Goal: Connect with others: Find specific page/section

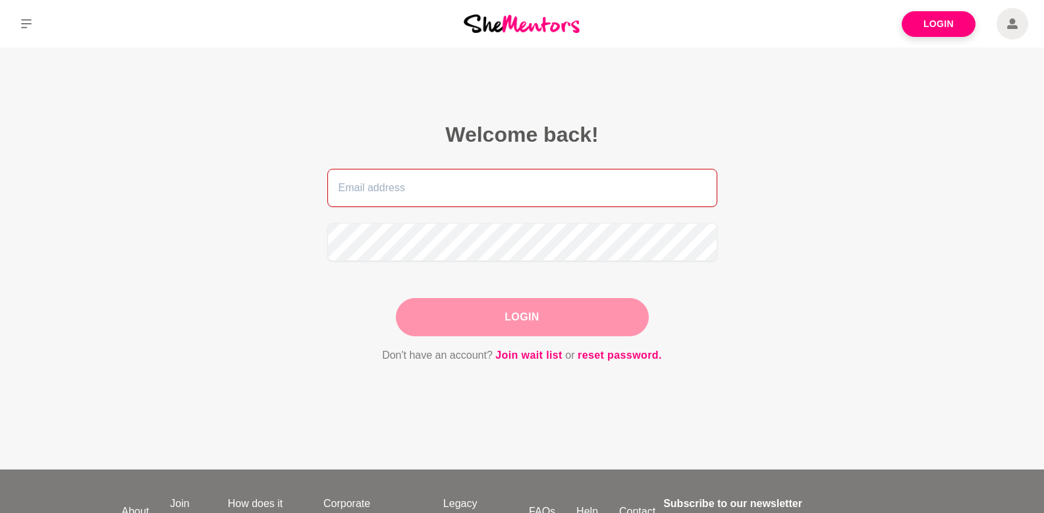
type input "[EMAIL_ADDRESS][DOMAIN_NAME]"
click at [436, 312] on div "Login" at bounding box center [522, 317] width 253 height 38
click at [553, 318] on button "Login" at bounding box center [522, 317] width 253 height 38
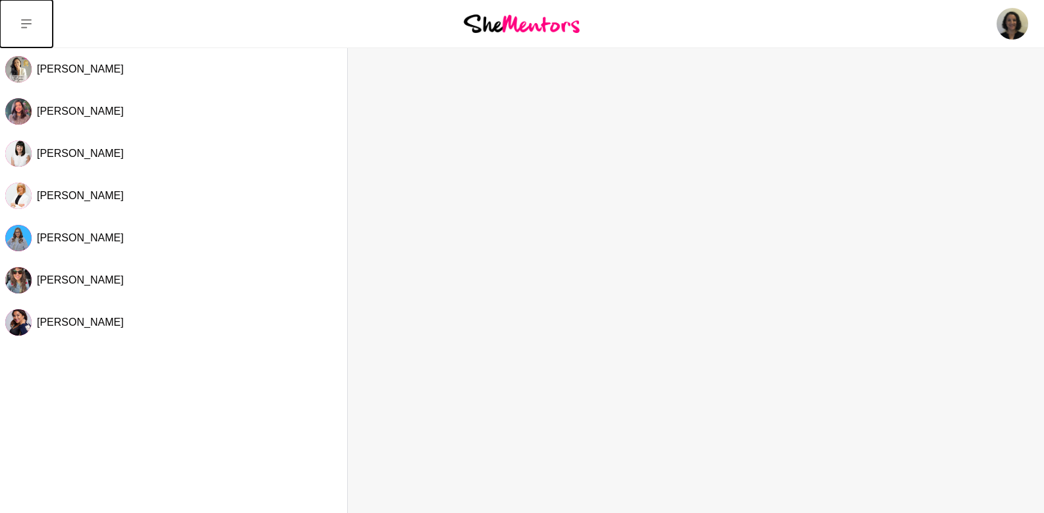
click at [21, 23] on icon at bounding box center [26, 23] width 11 height 9
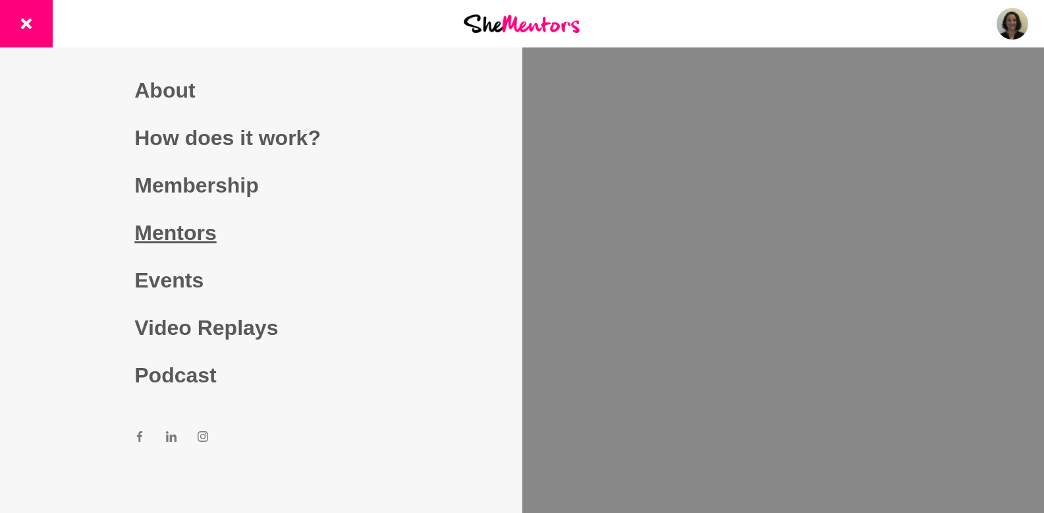
click at [206, 229] on link "Mentors" at bounding box center [260, 232] width 253 height 47
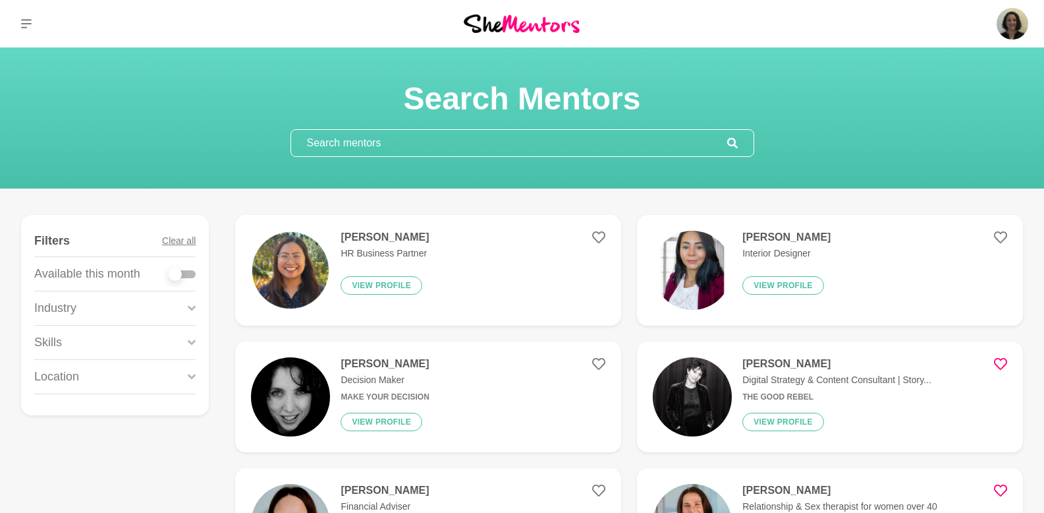
click at [518, 136] on input "text" at bounding box center [509, 143] width 436 height 26
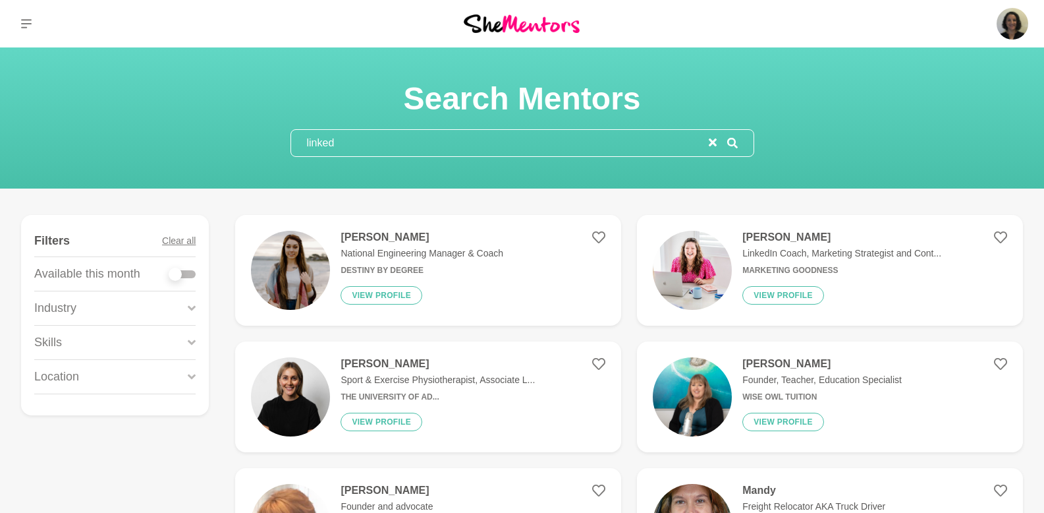
click at [370, 142] on input "linked" at bounding box center [500, 143] width 418 height 26
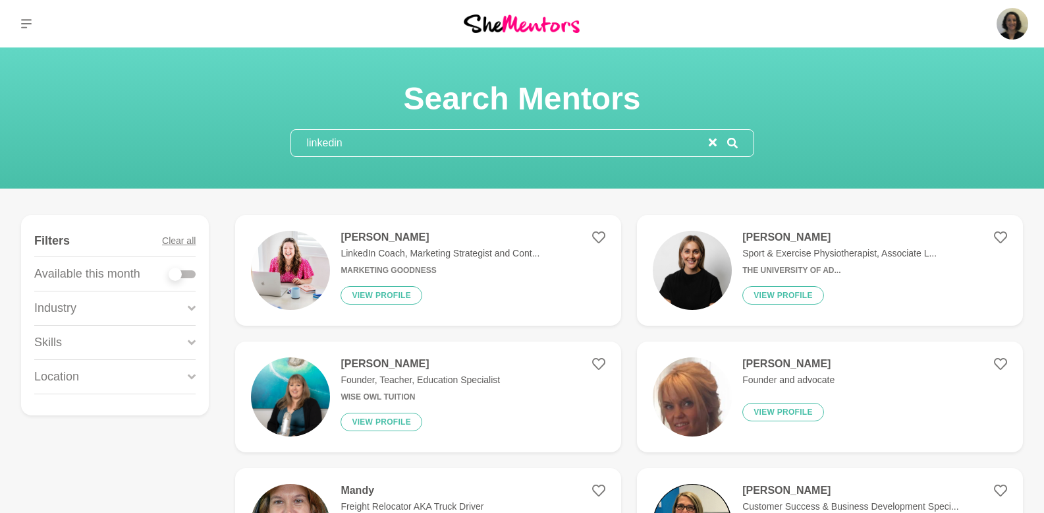
type input "linkedin"
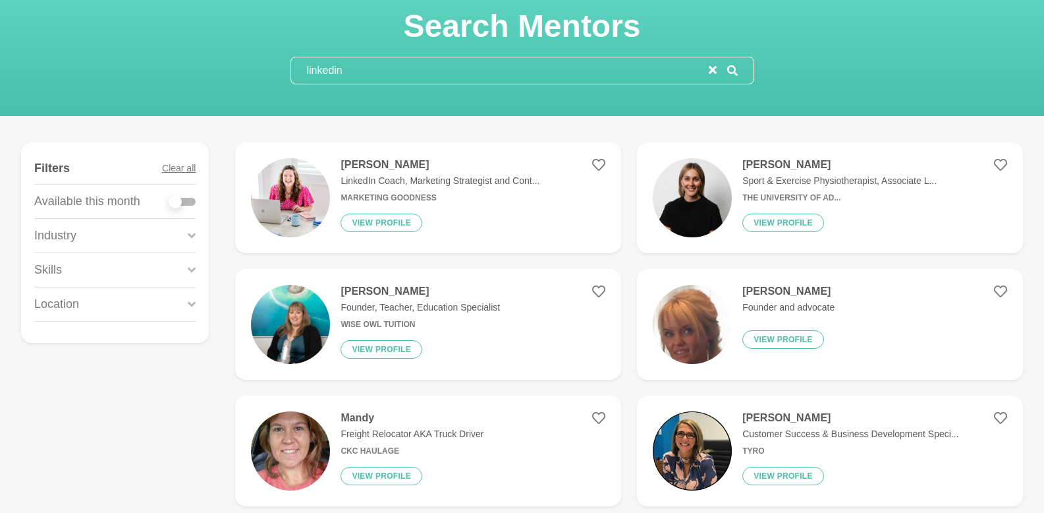
scroll to position [73, 0]
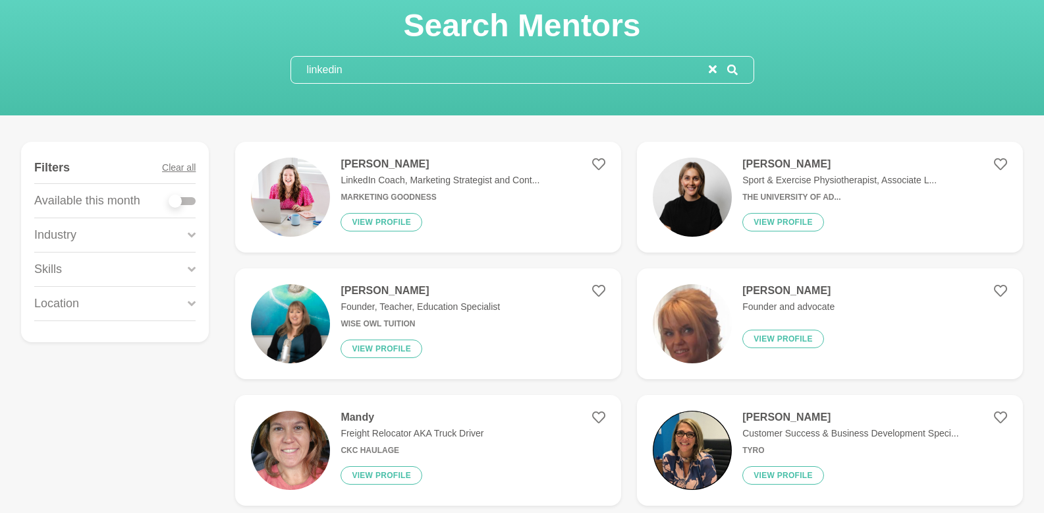
click at [353, 170] on h4 "[PERSON_NAME]" at bounding box center [440, 163] width 199 height 13
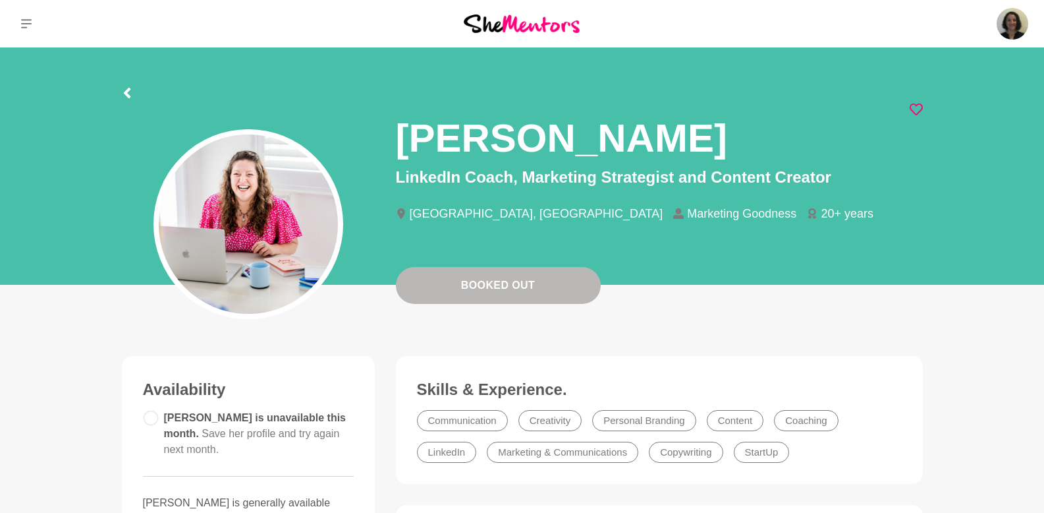
click at [910, 113] on icon at bounding box center [916, 109] width 13 height 13
